Goal: Communication & Community: Answer question/provide support

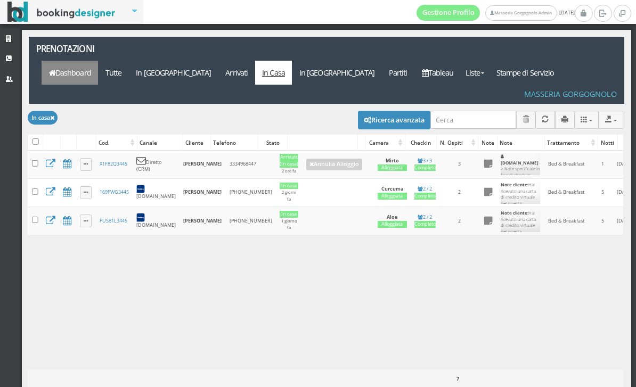
scroll to position [0, 245]
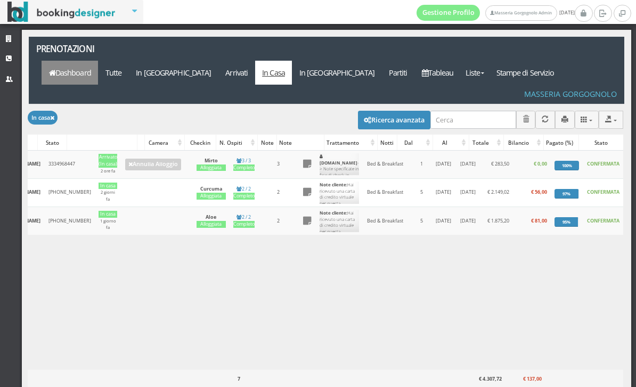
click at [98, 61] on link "Dashboard" at bounding box center [70, 73] width 56 height 24
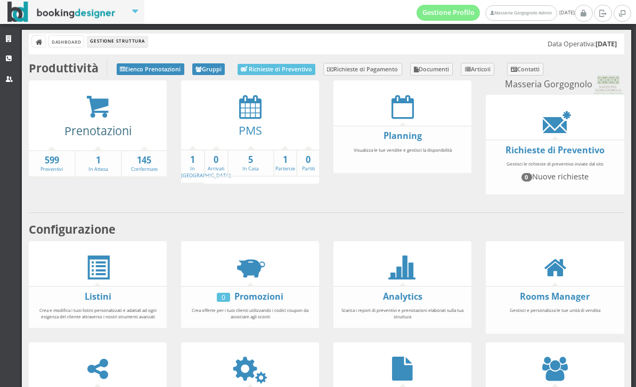
click at [103, 123] on link "Prenotazioni" at bounding box center [97, 130] width 67 height 15
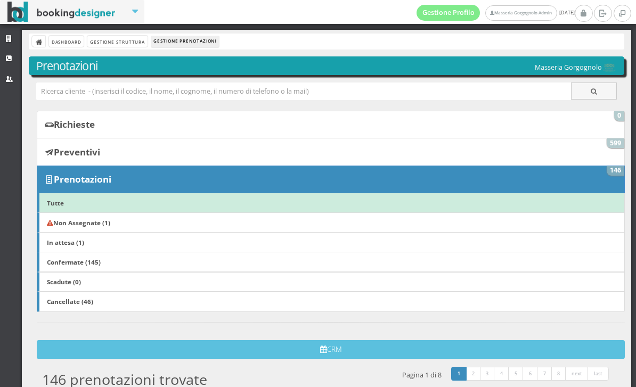
click at [164, 221] on link "Non Assegnate (1)" at bounding box center [331, 223] width 588 height 20
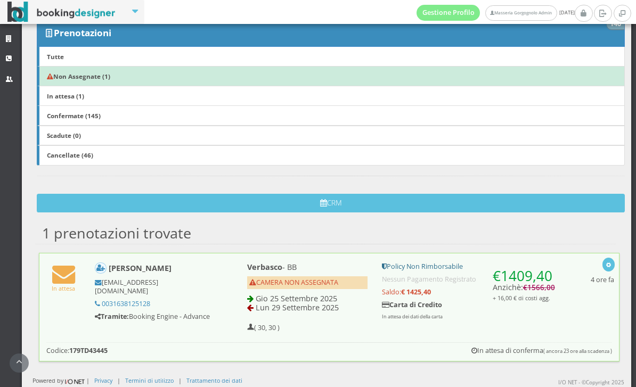
scroll to position [166, 0]
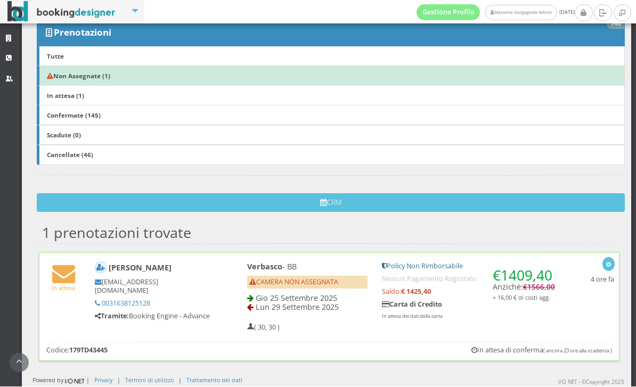
click at [222, 265] on div "[PERSON_NAME] [EMAIL_ADDRESS][DOMAIN_NAME] 0031638125128 Tramite: Booking Engin…" at bounding box center [160, 292] width 145 height 68
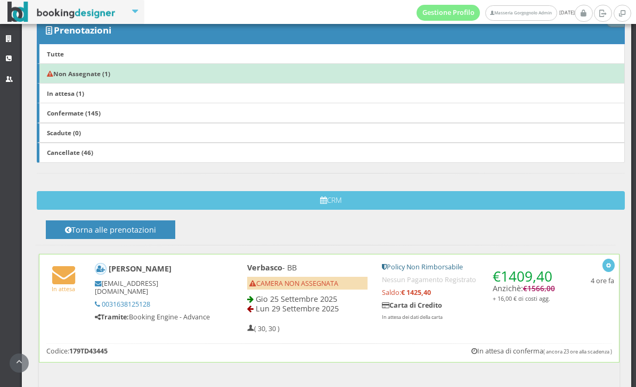
scroll to position [304, 0]
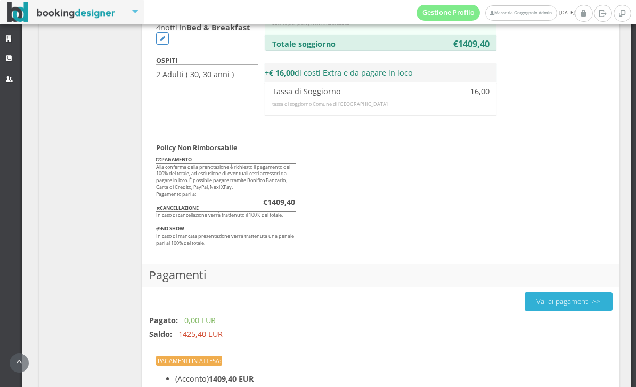
click at [558, 297] on button "Vai ai pagamenti >>" at bounding box center [569, 301] width 88 height 19
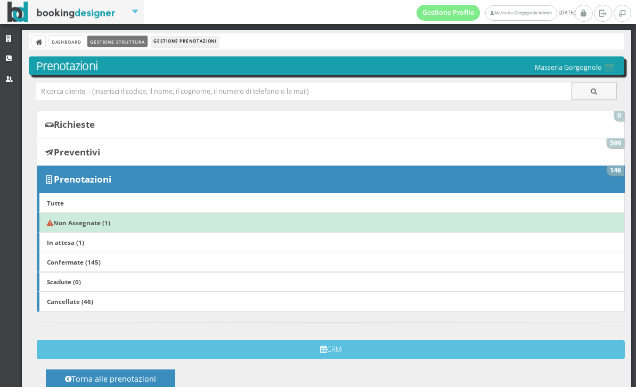
scroll to position [0, 0]
click at [133, 44] on link "Gestione Struttura" at bounding box center [117, 41] width 60 height 11
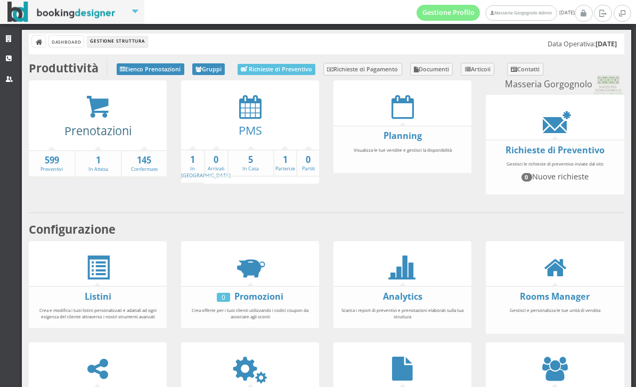
click at [98, 123] on link "Prenotazioni" at bounding box center [97, 130] width 67 height 15
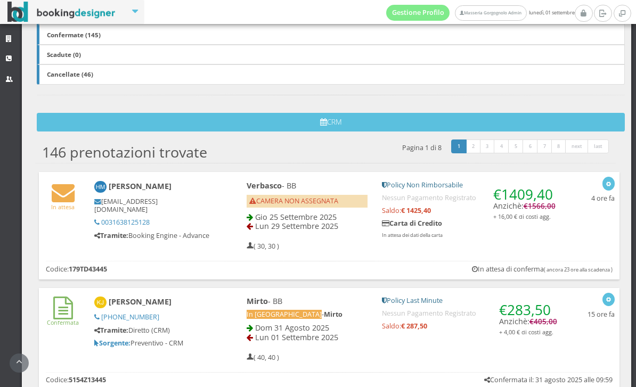
scroll to position [259, 0]
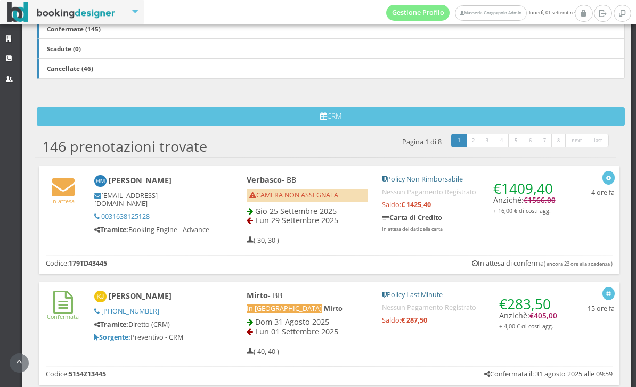
drag, startPoint x: 174, startPoint y: 178, endPoint x: 111, endPoint y: 181, distance: 63.5
click at [111, 181] on h4 "Hetty Manders" at bounding box center [152, 181] width 117 height 12
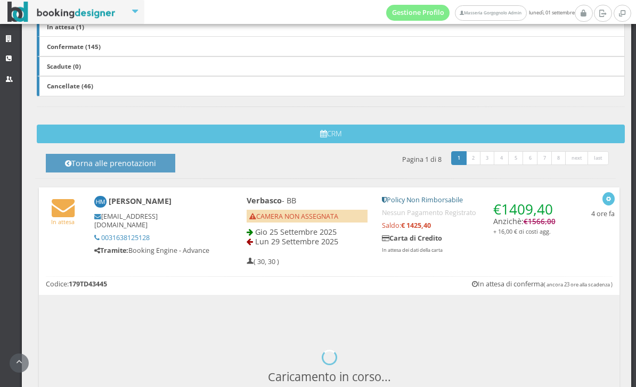
copy h4 "Hetty Manders"
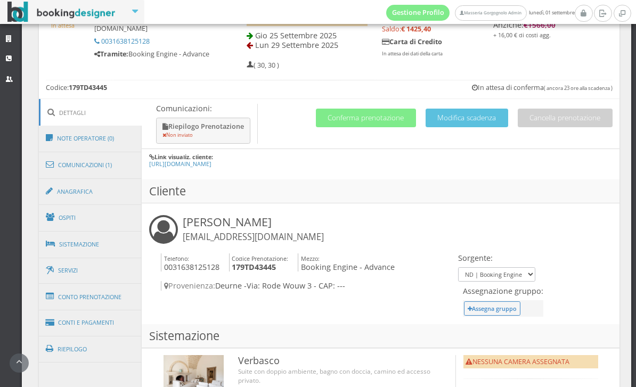
scroll to position [459, 0]
click at [110, 291] on link "Conto Prenotazione" at bounding box center [90, 297] width 103 height 28
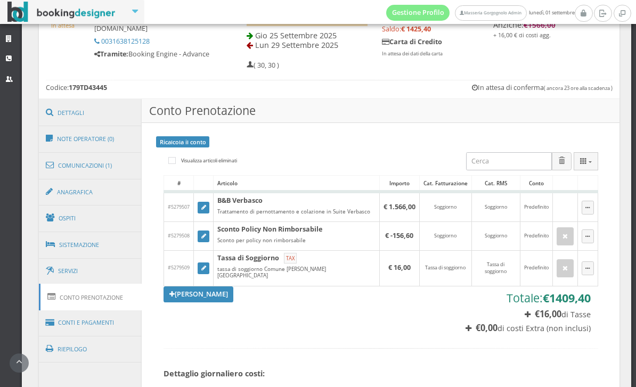
scroll to position [547, 0]
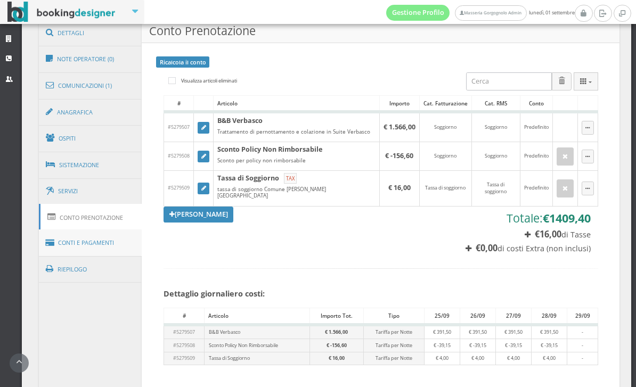
click at [96, 245] on link "Conti e Pagamenti" at bounding box center [90, 243] width 103 height 27
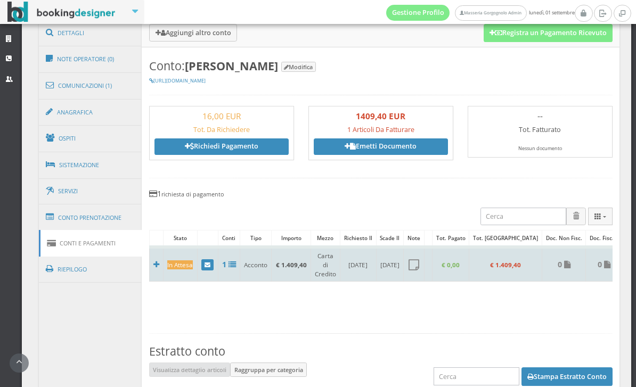
click at [217, 273] on td at bounding box center [207, 264] width 21 height 34
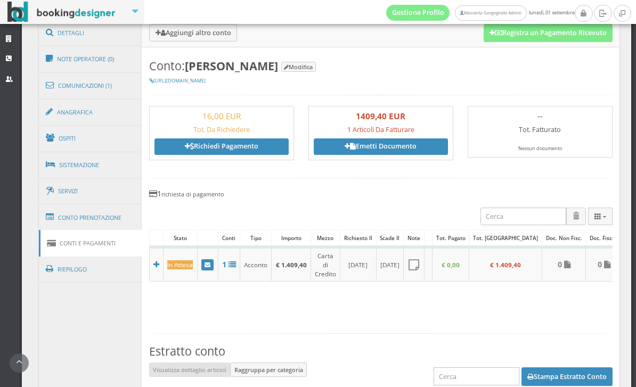
click at [214, 271] on link at bounding box center [207, 265] width 13 height 12
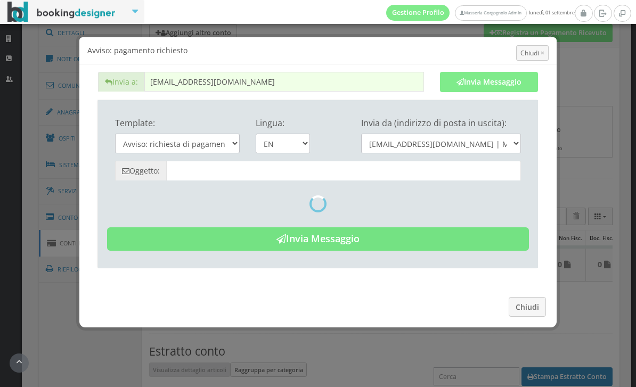
type input "Payment required - Reservation: 179TD43445 - Hetty Manders"
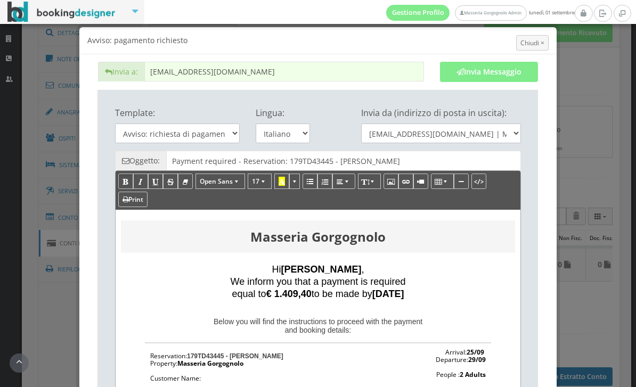
scroll to position [7, 0]
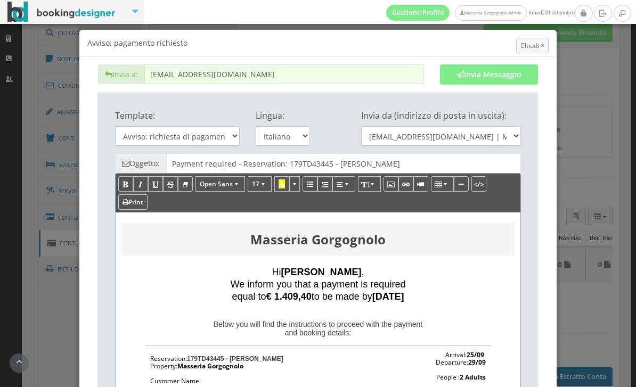
click at [481, 83] on button "Invia Messaggio" at bounding box center [489, 74] width 98 height 20
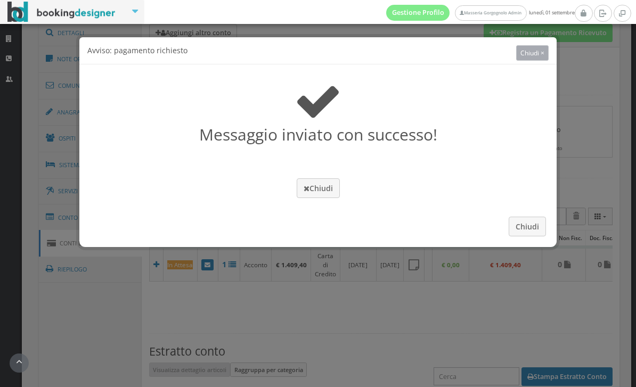
click at [541, 54] on span "Chiudi ×" at bounding box center [532, 52] width 24 height 9
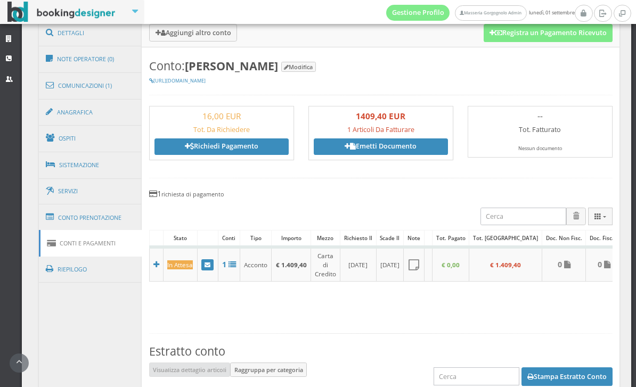
click at [214, 271] on link at bounding box center [207, 265] width 13 height 12
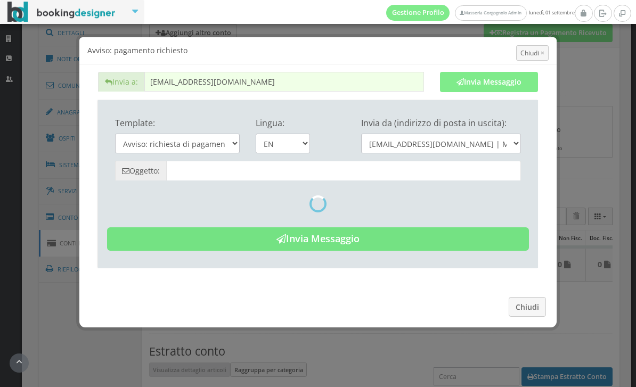
type input "Payment required - Reservation: 179TD43445 - Hetty Manders"
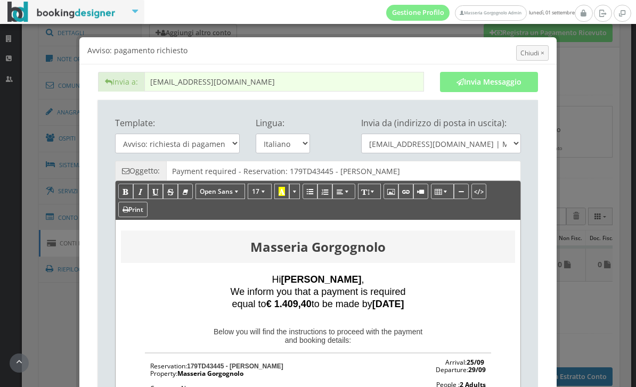
click at [528, 55] on span "Chiudi ×" at bounding box center [532, 52] width 24 height 9
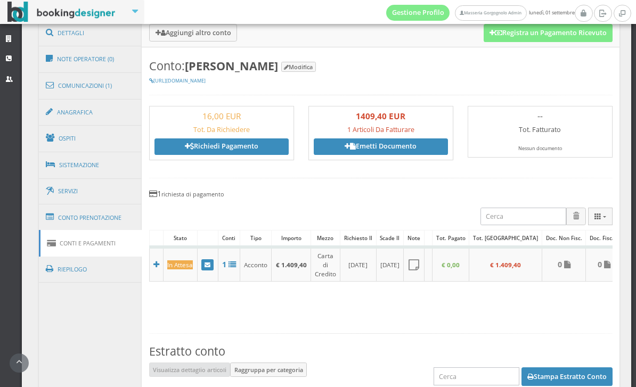
click at [209, 268] on icon at bounding box center [208, 266] width 6 height 6
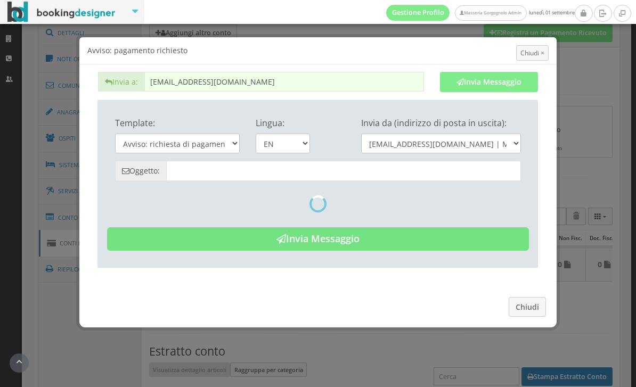
type input "Payment required - Reservation: 179TD43445 - Hetty Manders"
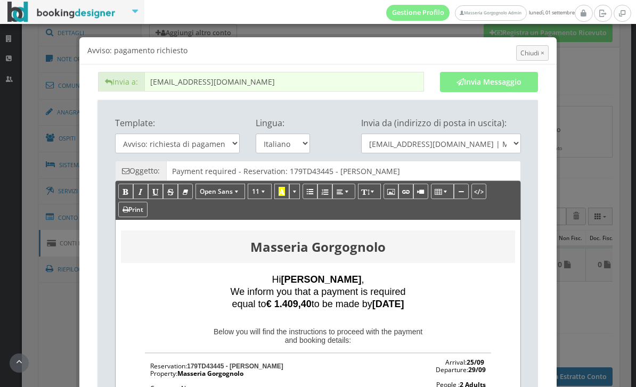
click at [298, 84] on input "hrttymaarten@kpnmail.nl" at bounding box center [284, 82] width 280 height 20
click at [298, 81] on input "hrttymaarten@kpnmail.nl" at bounding box center [284, 82] width 280 height 20
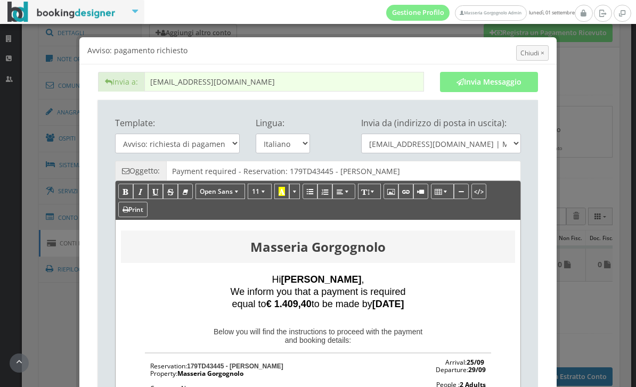
click at [298, 81] on input "hrttymaarten@kpnmail.nl" at bounding box center [284, 82] width 280 height 20
click at [284, 81] on input "hrttymaarten@kpnmail.nl" at bounding box center [284, 82] width 280 height 20
paste input "text"
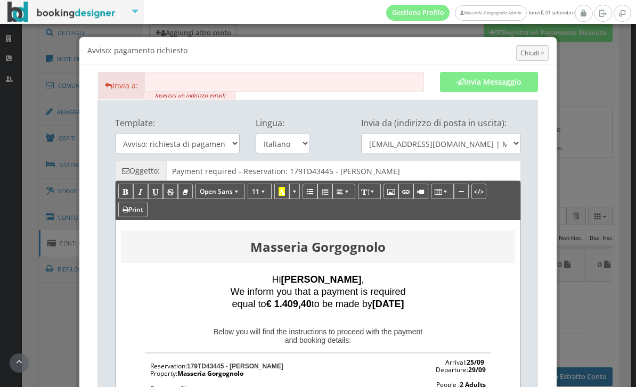
click at [230, 81] on input "text" at bounding box center [284, 82] width 280 height 20
click at [232, 86] on input "text" at bounding box center [284, 82] width 280 height 20
paste input "hettymaarten@kpnmail.nl"
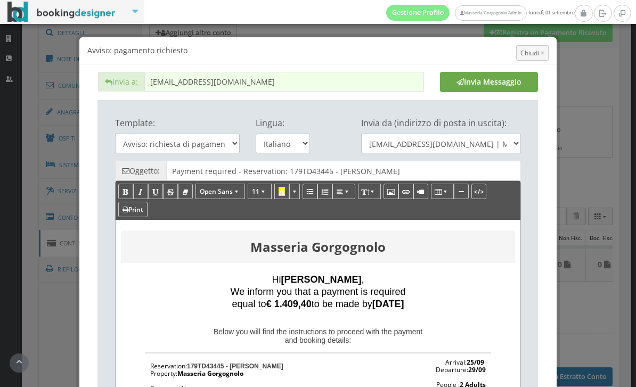
type input "hettymaarten@kpnmail.nl"
click at [471, 81] on button "Invia Messaggio" at bounding box center [489, 82] width 98 height 20
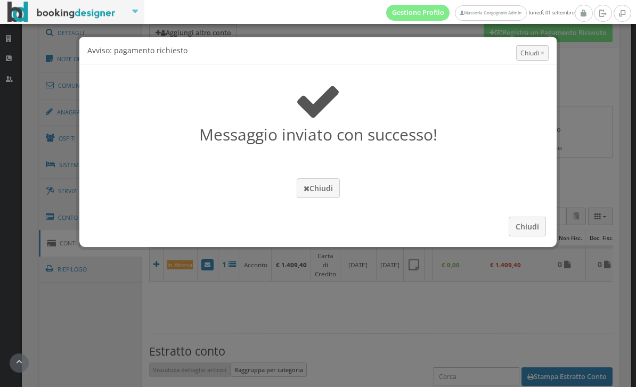
click at [528, 236] on button "Chiudi" at bounding box center [527, 227] width 37 height 20
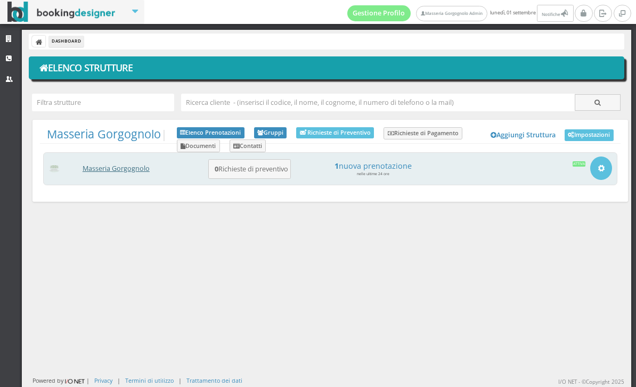
click at [131, 166] on link "Masseria Gorgognolo" at bounding box center [116, 168] width 67 height 9
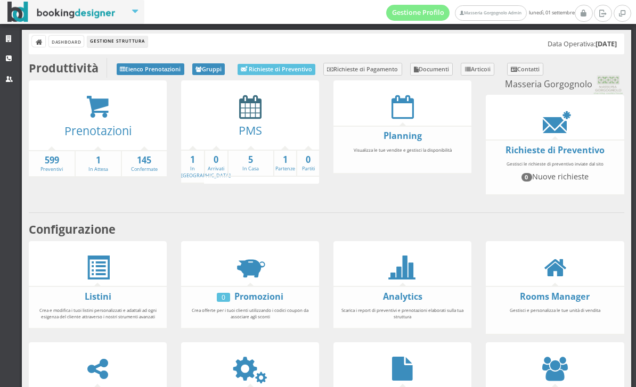
click at [251, 116] on icon at bounding box center [250, 107] width 22 height 24
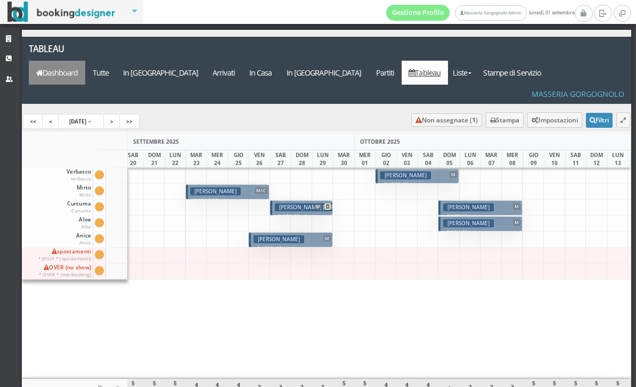
click at [85, 61] on link "Dashboard" at bounding box center [57, 73] width 56 height 24
